Goal: Information Seeking & Learning: Check status

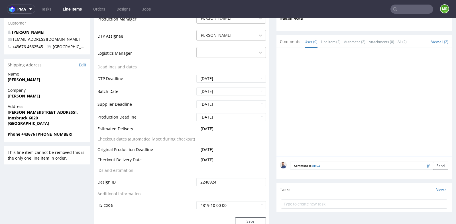
scroll to position [42, 0]
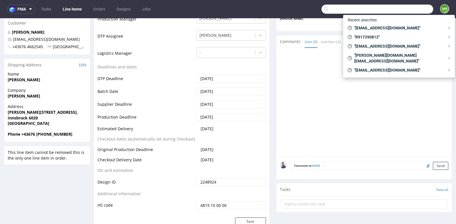
click at [408, 9] on input "text" at bounding box center [377, 9] width 112 height 9
paste input "[EMAIL_ADDRESS][DOMAIN_NAME]"
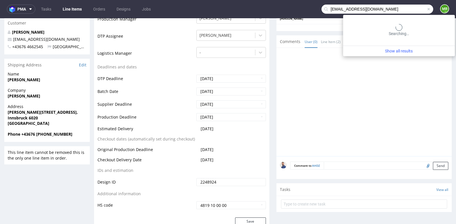
type input "[EMAIL_ADDRESS][DOMAIN_NAME]"
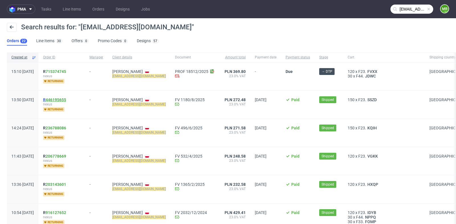
click at [66, 99] on link "446195655" at bounding box center [56, 99] width 20 height 5
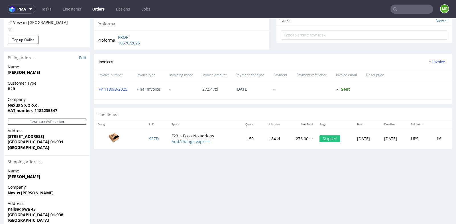
scroll to position [215, 0]
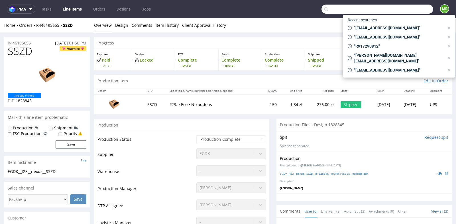
click at [402, 8] on input "text" at bounding box center [377, 9] width 112 height 9
paste input "Wie besprochen das Foto wegen der falschen Bestellung R386808460"
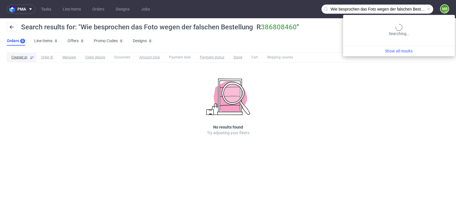
click at [405, 10] on input "Wie besprochen das Foto wegen der falschen Bestellung R386808460" at bounding box center [377, 9] width 112 height 9
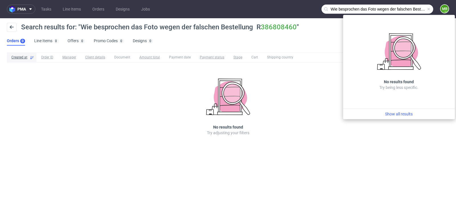
click at [416, 7] on input "Wie besprochen das Foto wegen der falschen Bestellung R386808460" at bounding box center [377, 9] width 112 height 9
click at [333, 7] on input "R386808460" at bounding box center [377, 9] width 112 height 9
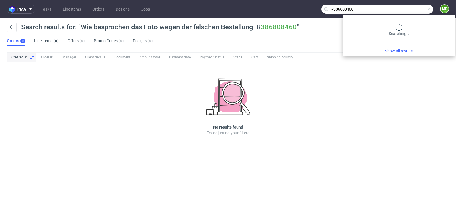
type input "R386808460"
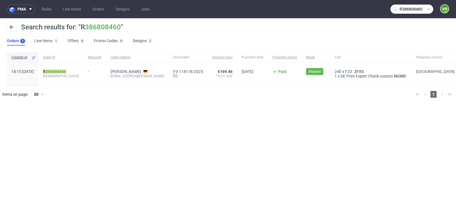
click at [64, 75] on span "[DEMOGRAPHIC_DATA]" at bounding box center [61, 76] width 36 height 5
click at [65, 72] on link "386808460" at bounding box center [56, 71] width 20 height 5
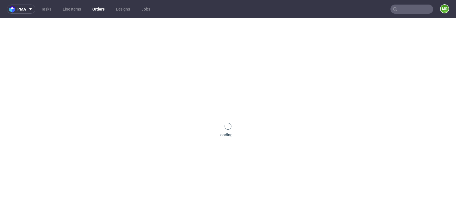
click at [65, 72] on div "loading ..." at bounding box center [228, 130] width 456 height 224
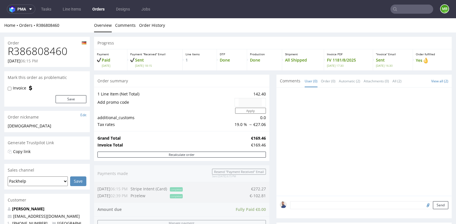
click at [276, 78] on div "Comments User (0) Order (0) Automatic (2) Attachments (0) All (2) View all (2)" at bounding box center [363, 81] width 175 height 13
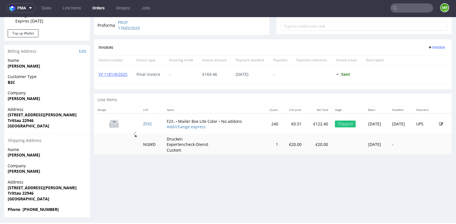
scroll to position [230, 0]
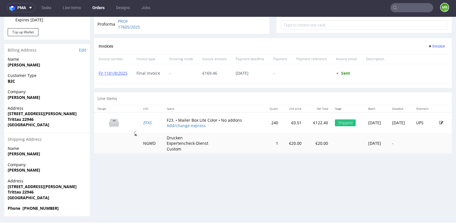
click at [146, 115] on td "ZFXS" at bounding box center [151, 122] width 24 height 21
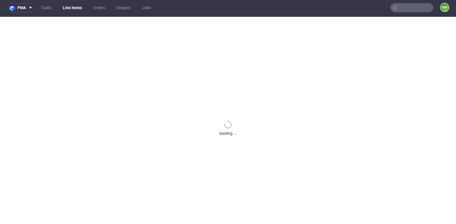
click at [145, 122] on div "loading ..." at bounding box center [228, 129] width 456 height 224
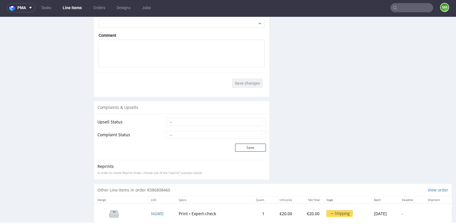
scroll to position [836, 0]
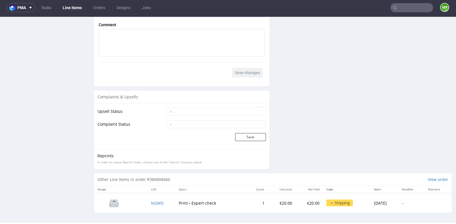
click at [401, 9] on input "text" at bounding box center [411, 7] width 43 height 9
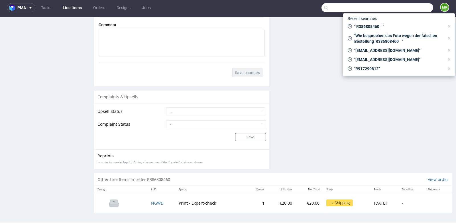
paste input "Wie besprochen das Foto wegen der falschen Bestellung R386808460"
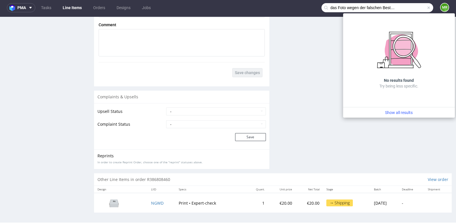
drag, startPoint x: 393, startPoint y: 8, endPoint x: 318, endPoint y: 6, distance: 75.5
click at [321, 6] on input "Wie besprochen das Foto wegen der falschen Bestellung R386808460" at bounding box center [377, 7] width 112 height 9
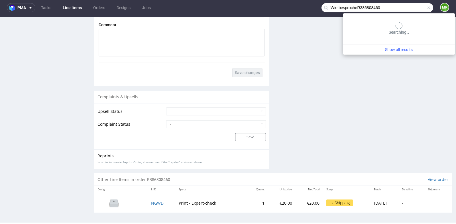
scroll to position [0, 0]
type input "R386808460"
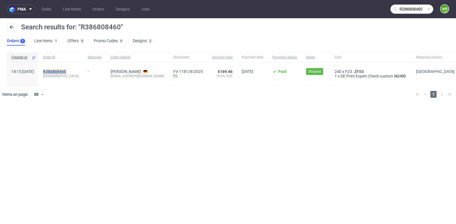
click at [66, 71] on mark "R386808460" at bounding box center [54, 71] width 23 height 5
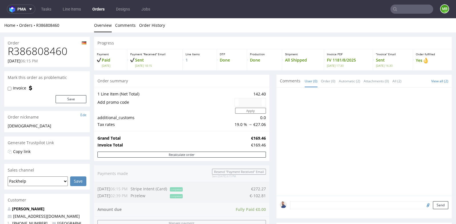
click at [269, 105] on div "Progress Payment Paid [DATE] Payment “Received” Email Sent [DATE] 18:15 Line It…" at bounding box center [272, 213] width 357 height 352
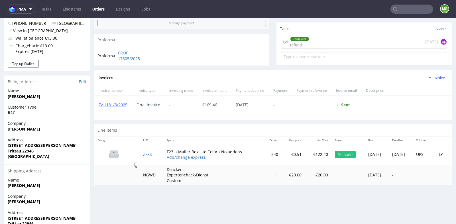
scroll to position [202, 0]
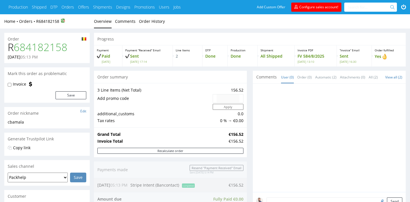
drag, startPoint x: 73, startPoint y: 50, endPoint x: 8, endPoint y: 49, distance: 64.9
click at [8, 49] on h1 "R 684182158" at bounding box center [47, 47] width 79 height 11
copy h1 "R 684182158"
